Goal: Transaction & Acquisition: Purchase product/service

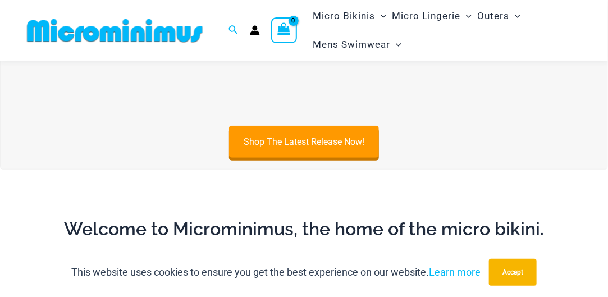
scroll to position [213, 0]
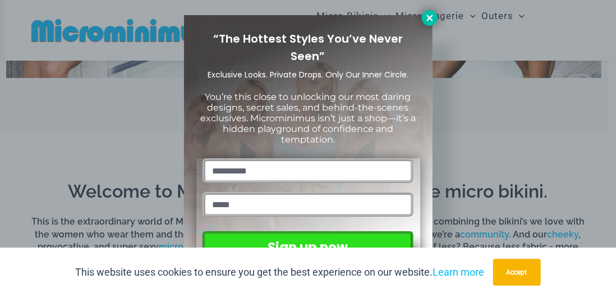
click at [428, 15] on icon at bounding box center [430, 18] width 6 height 6
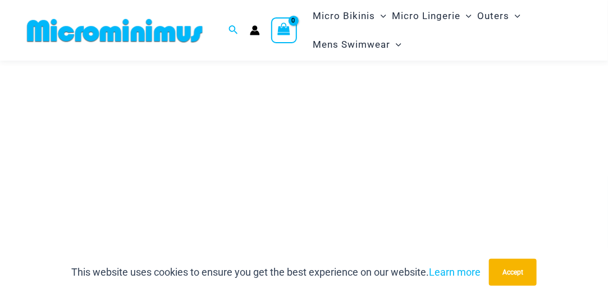
scroll to position [2924, 0]
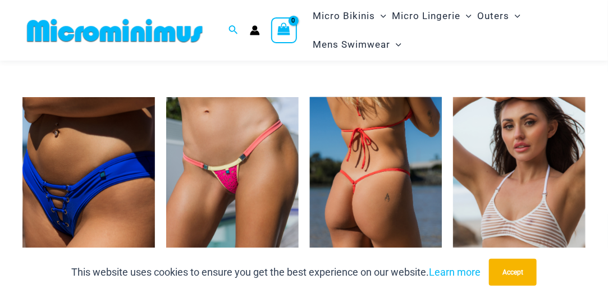
click at [406, 127] on img at bounding box center [376, 196] width 132 height 199
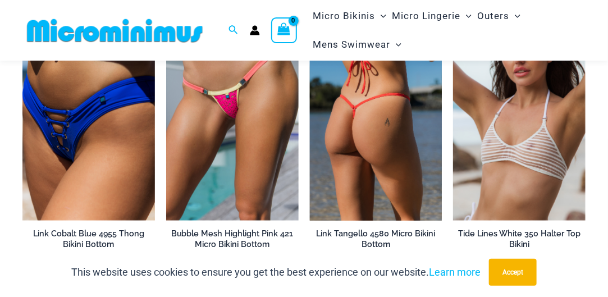
scroll to position [2961, 0]
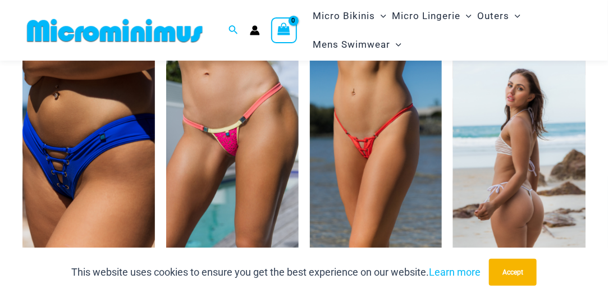
click at [474, 153] on img at bounding box center [519, 158] width 132 height 199
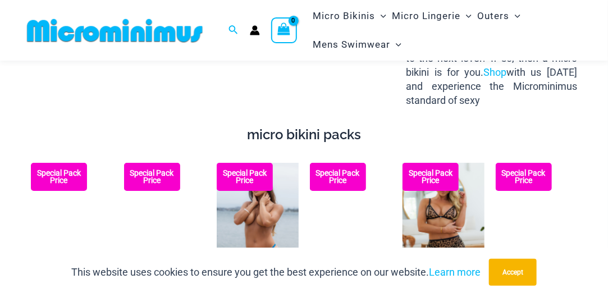
scroll to position [1428, 0]
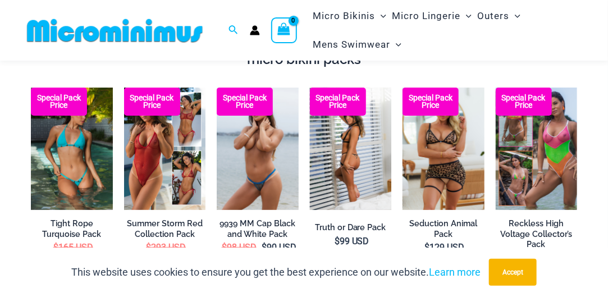
click at [340, 151] on img at bounding box center [351, 149] width 82 height 122
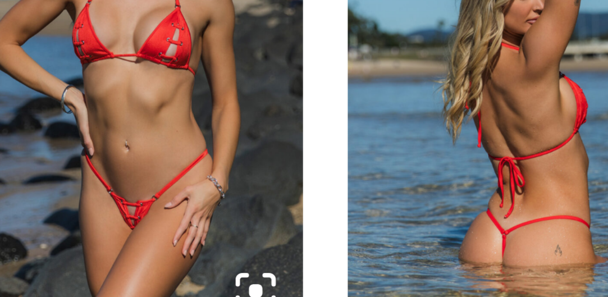
scroll to position [471, 0]
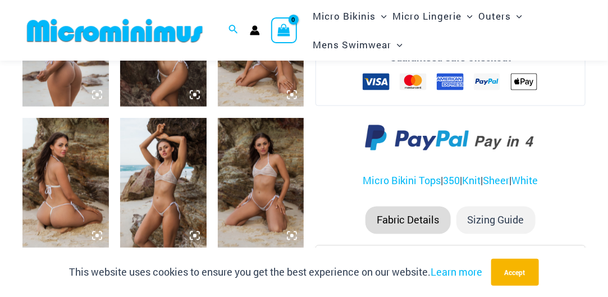
scroll to position [587, 0]
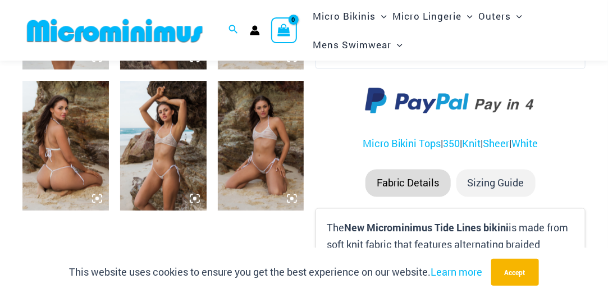
click at [293, 199] on icon at bounding box center [291, 198] width 3 height 3
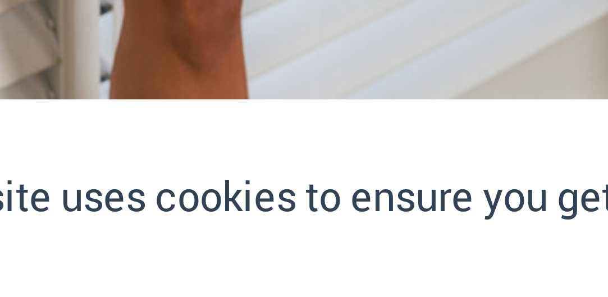
scroll to position [267, 0]
